Goal: Information Seeking & Learning: Understand process/instructions

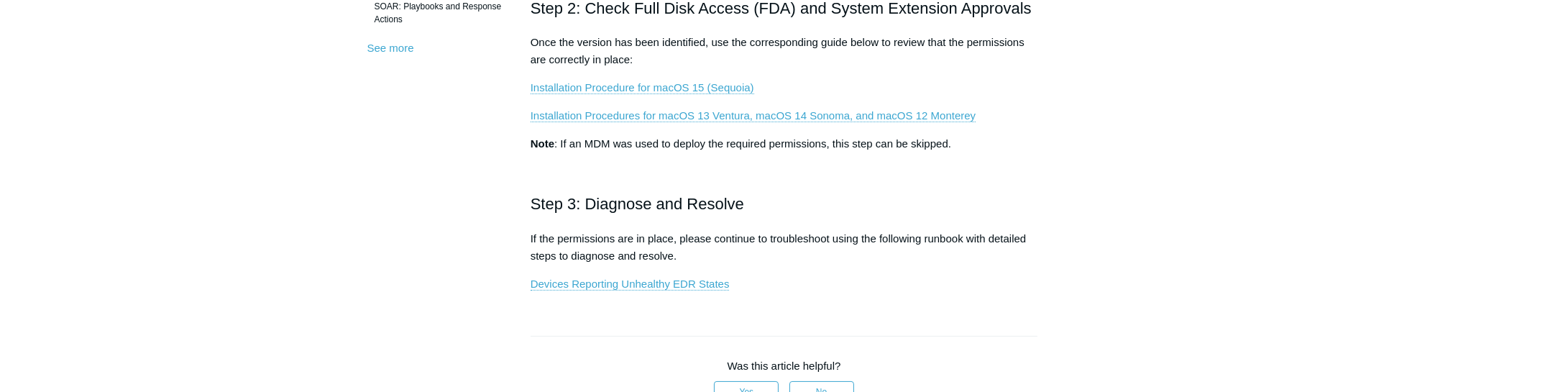
scroll to position [451, 0]
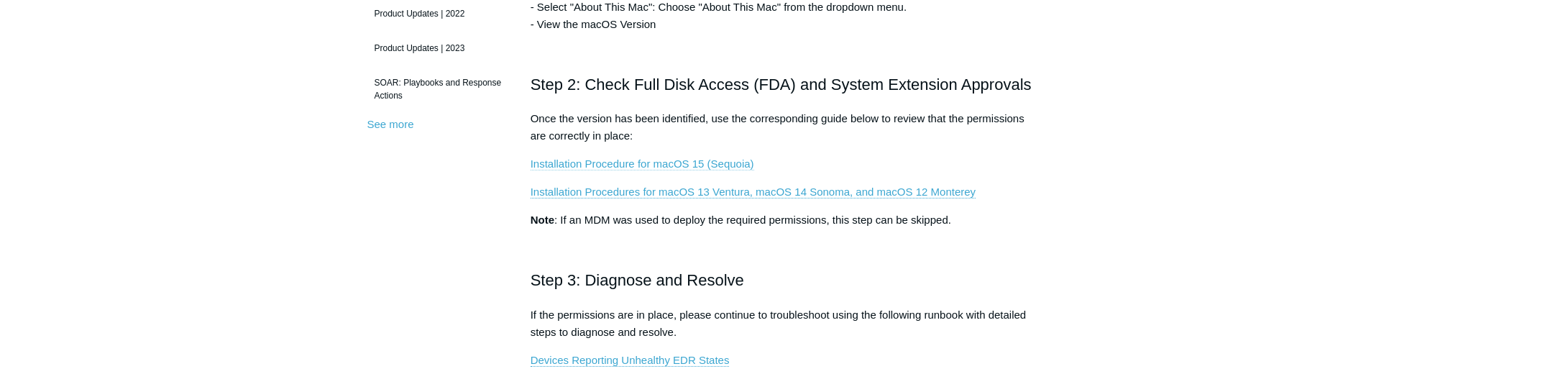
click at [623, 159] on link "Installation Procedure for macOS 15 (Sequoia)" at bounding box center [642, 163] width 224 height 13
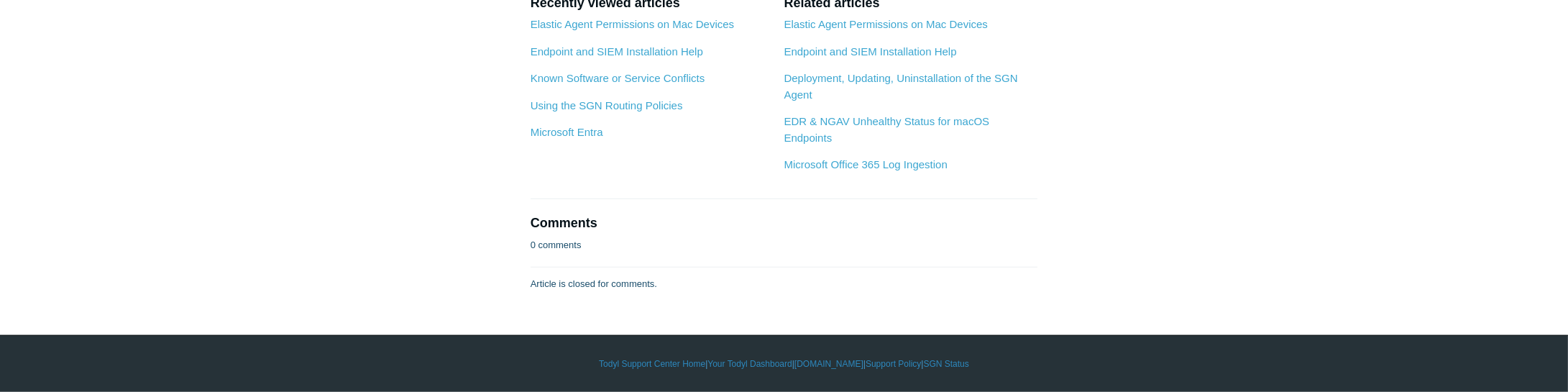
scroll to position [4975, 0]
drag, startPoint x: 530, startPoint y: 104, endPoint x: 872, endPoint y: 60, distance: 344.8
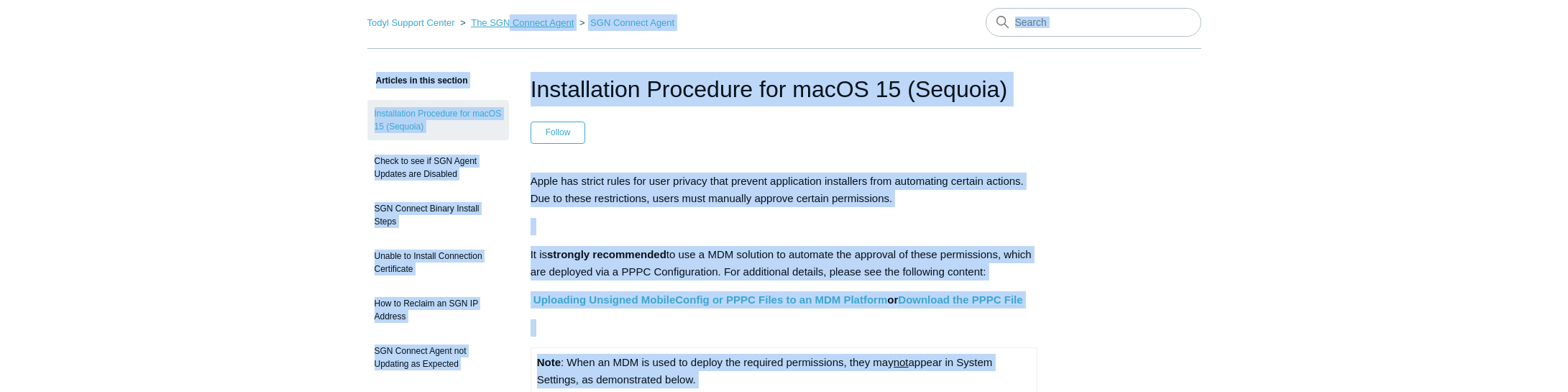
scroll to position [46, 0]
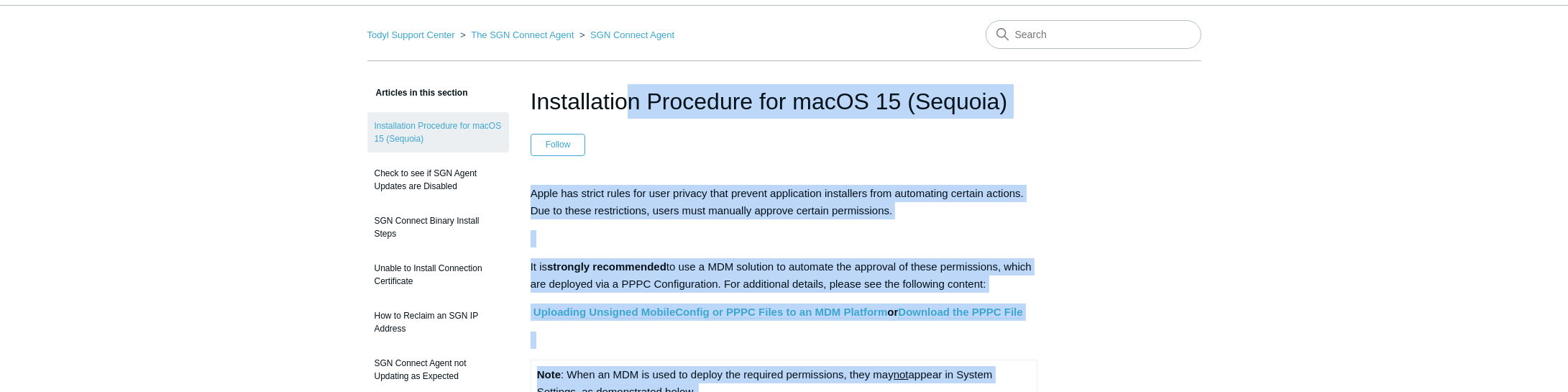
drag, startPoint x: 858, startPoint y: 247, endPoint x: 530, endPoint y: 84, distance: 366.3
copy article "Loremipsumdo Sitametco adi eliTS 29 (Doeiusm) Tempor Inc utl etdolore ma aliqua…"
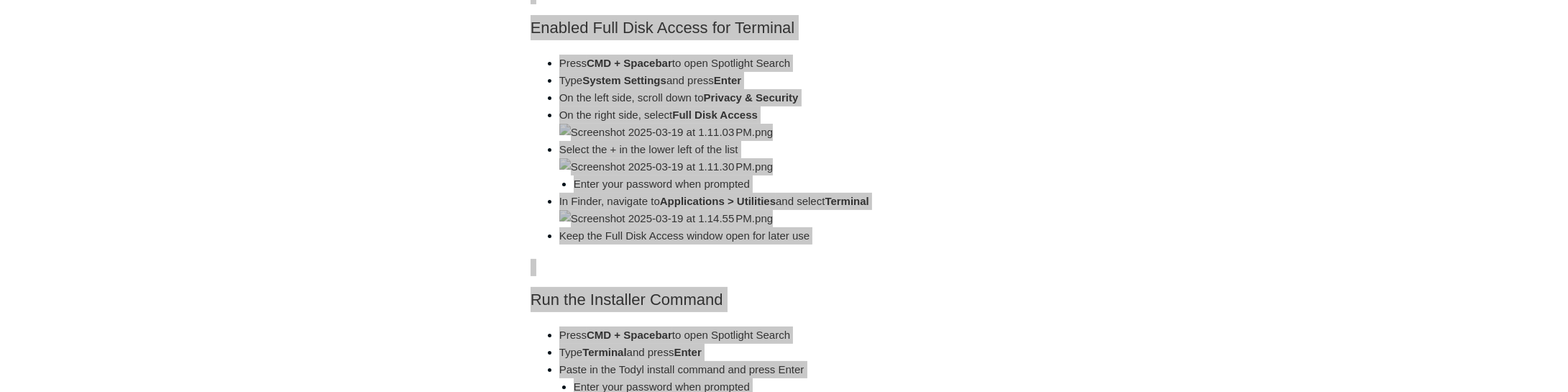
scroll to position [908, 0]
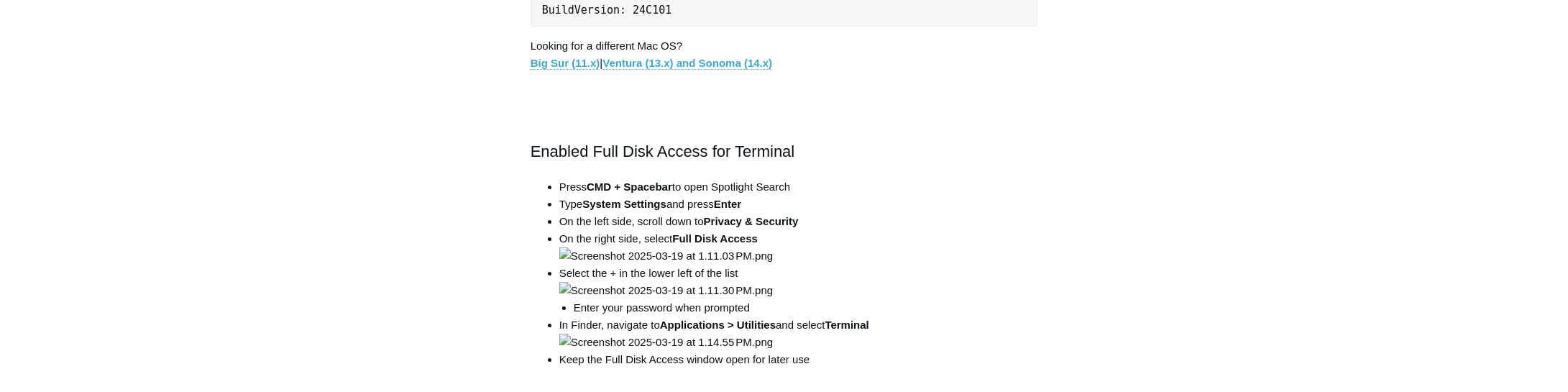
scroll to position [739, 0]
